Goal: Navigation & Orientation: Find specific page/section

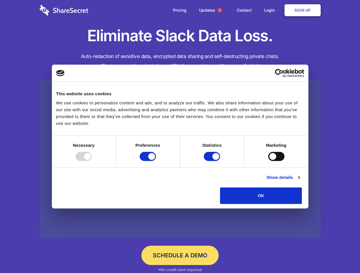
click at [92, 161] on div at bounding box center [83, 156] width 16 height 9
click at [156, 161] on input "Preferences" at bounding box center [147, 156] width 16 height 9
checkbox input "false"
click at [212, 161] on input "Statistics" at bounding box center [212, 156] width 16 height 9
checkbox input "false"
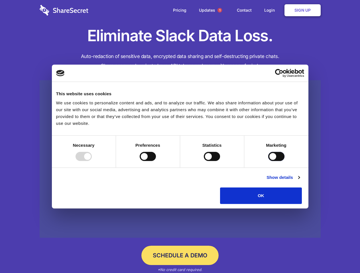
click at [268, 161] on input "Marketing" at bounding box center [276, 156] width 16 height 9
checkbox input "true"
click at [299, 181] on link "Show details" at bounding box center [282, 177] width 33 height 7
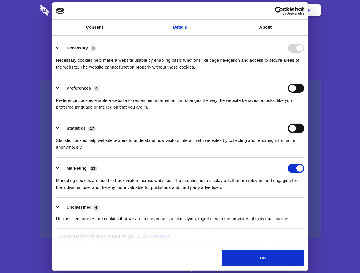
click at [304, 151] on div "Statistics 17 Statistic cookies help website owners to understand how visitors …" at bounding box center [180, 137] width 248 height 27
click at [219, 10] on span "1" at bounding box center [219, 10] width 5 height 5
